Goal: Find specific page/section: Find specific page/section

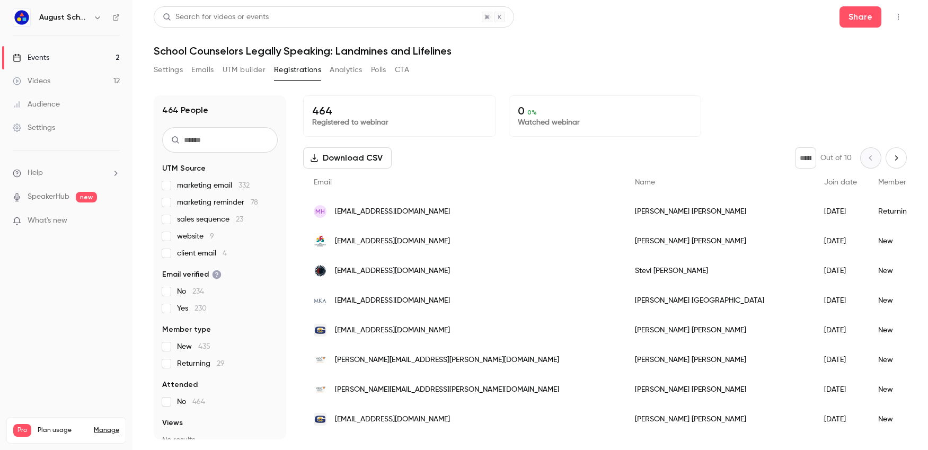
click at [540, 42] on header "Search for videos or events Share School Counselors Legally Speaking: Landmines…" at bounding box center [530, 31] width 753 height 51
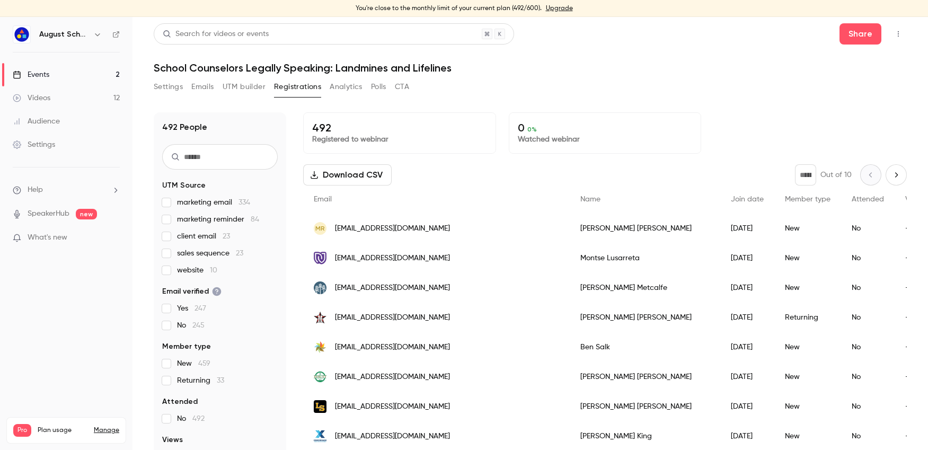
click at [622, 30] on div "Search for videos or events Share" at bounding box center [530, 33] width 753 height 21
